Goal: Use online tool/utility: Utilize a website feature to perform a specific function

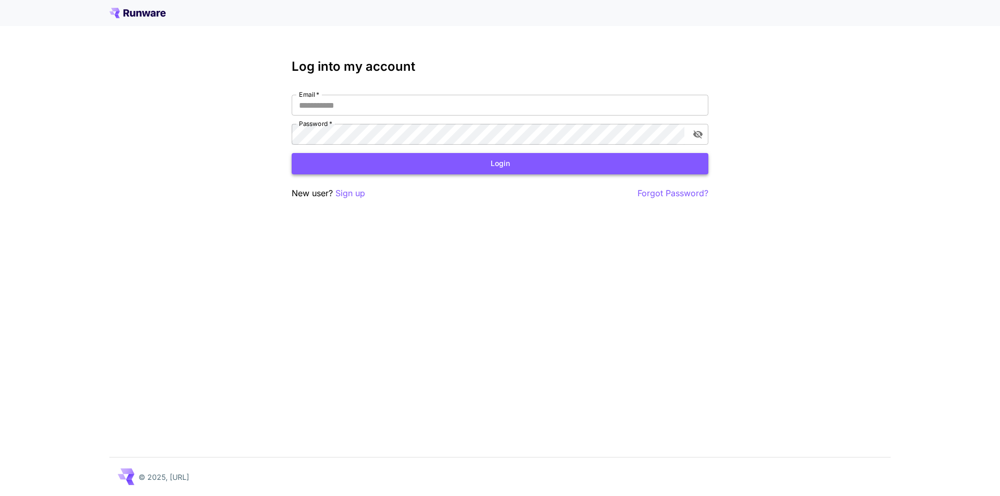
type input "**********"
click at [464, 161] on button "Login" at bounding box center [500, 163] width 416 height 21
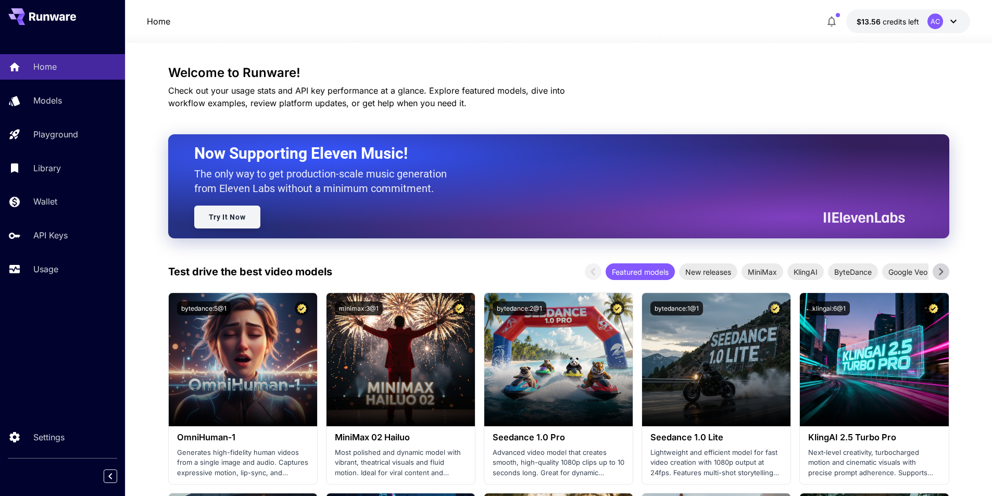
click at [227, 218] on link "Try It Now" at bounding box center [227, 217] width 66 height 23
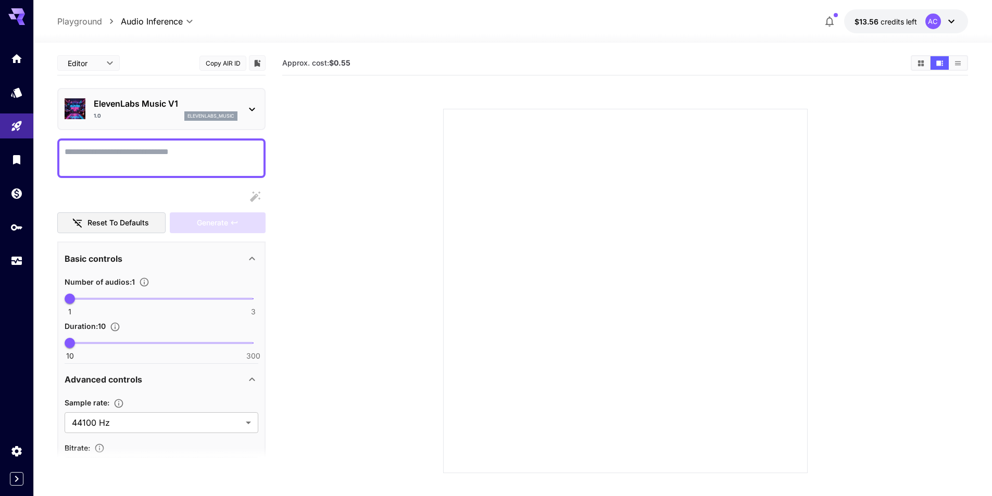
click at [168, 107] on p "ElevenLabs Music V1" at bounding box center [166, 103] width 144 height 12
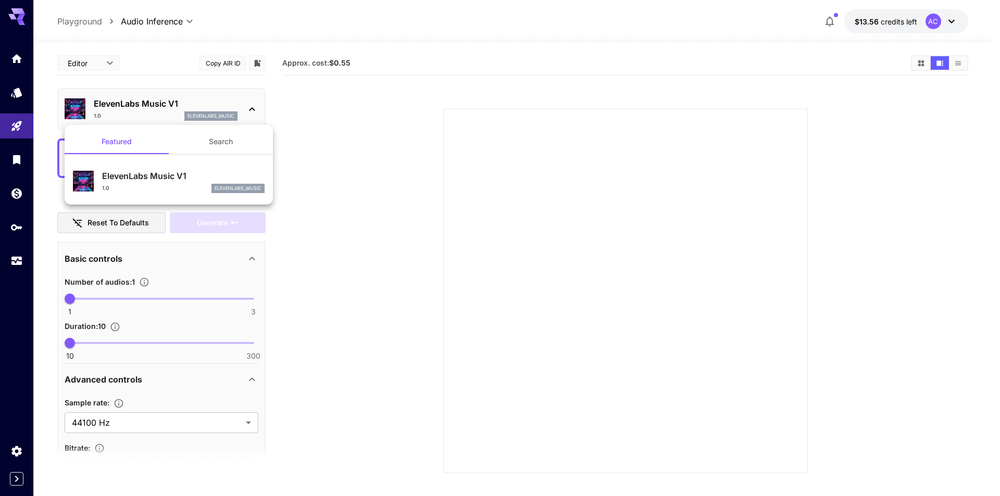
click at [370, 162] on div at bounding box center [500, 248] width 1000 height 496
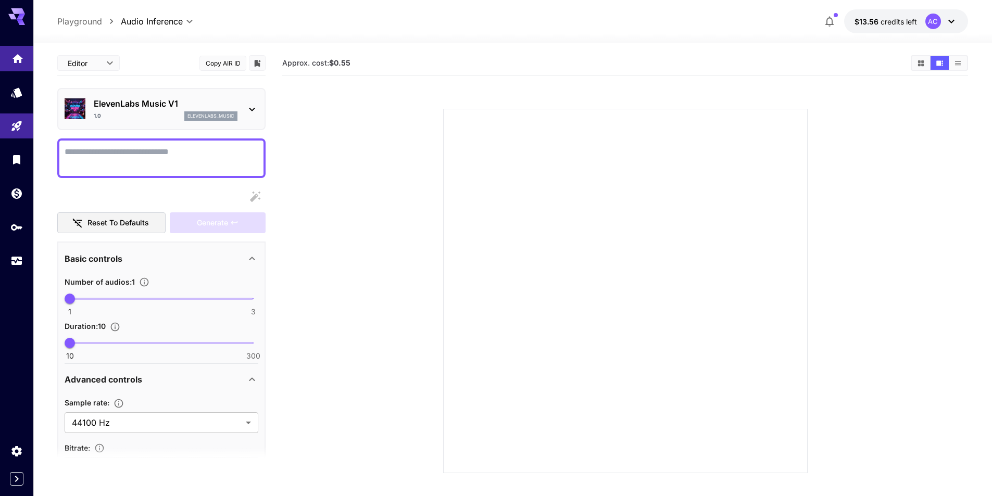
click at [19, 66] on link at bounding box center [16, 59] width 33 height 26
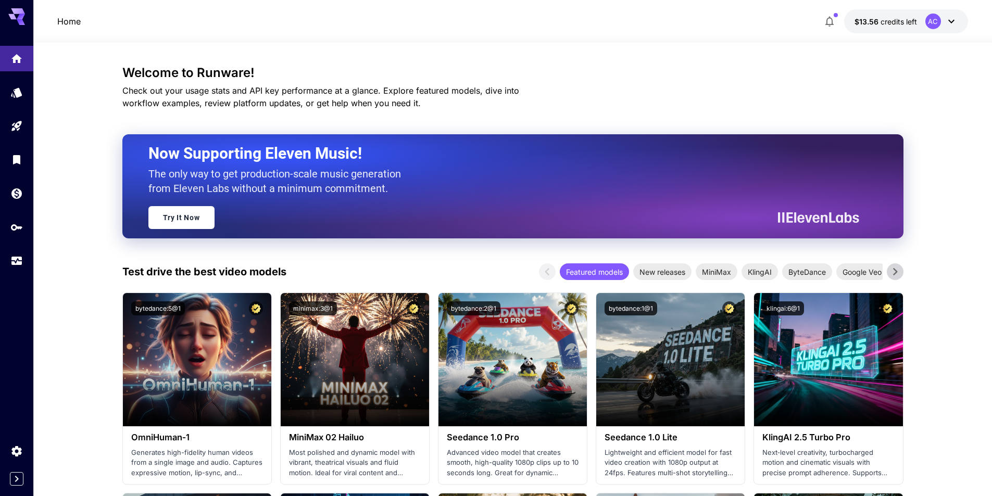
click at [829, 23] on icon "button" at bounding box center [829, 21] width 12 height 12
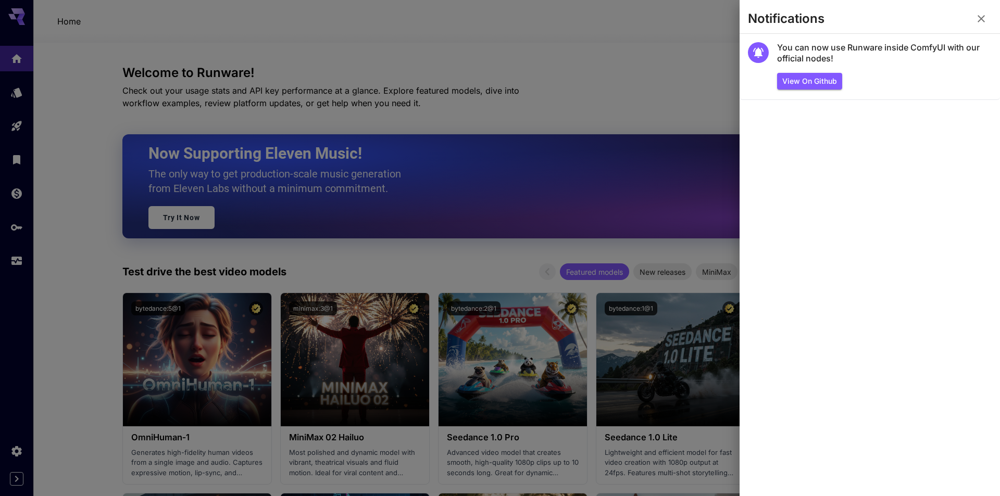
click at [981, 18] on icon "button" at bounding box center [981, 18] width 12 height 12
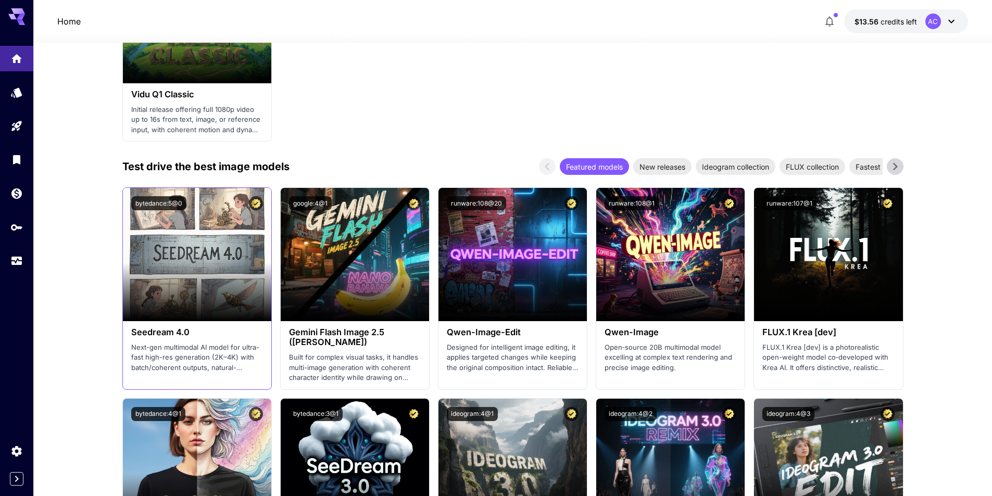
scroll to position [781, 0]
